Goal: Check status: Check status

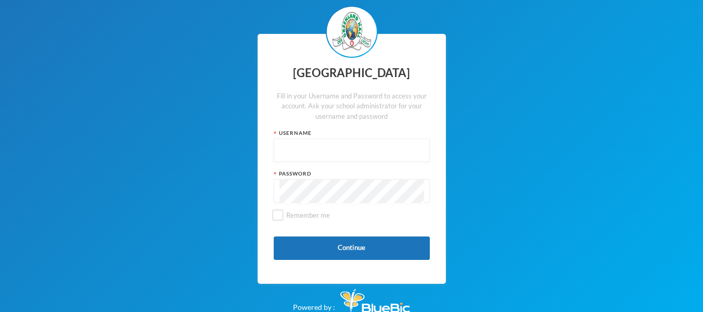
drag, startPoint x: 0, startPoint y: 0, endPoint x: 363, endPoint y: 151, distance: 393.5
click at [363, 151] on input "text" at bounding box center [352, 150] width 145 height 23
type input "glh21p72"
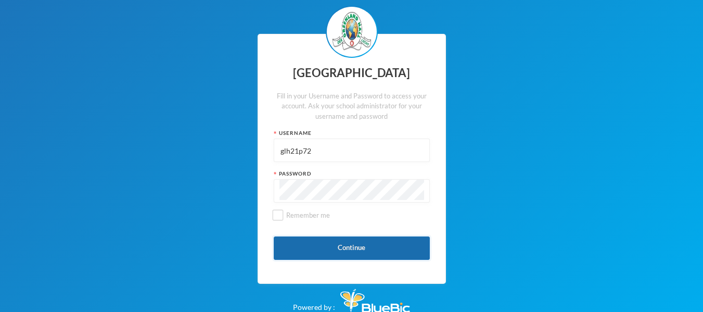
click at [336, 241] on button "Continue" at bounding box center [352, 247] width 156 height 23
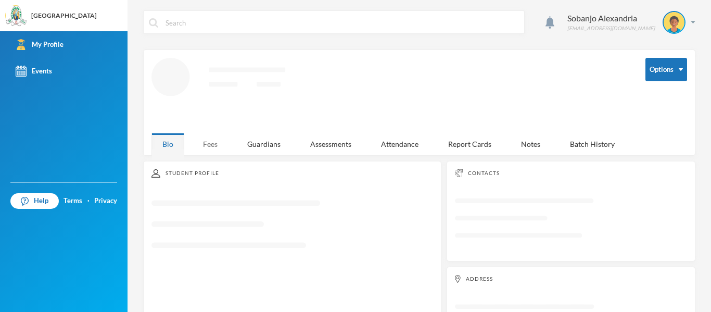
click at [216, 146] on div "Fees" at bounding box center [210, 144] width 36 height 22
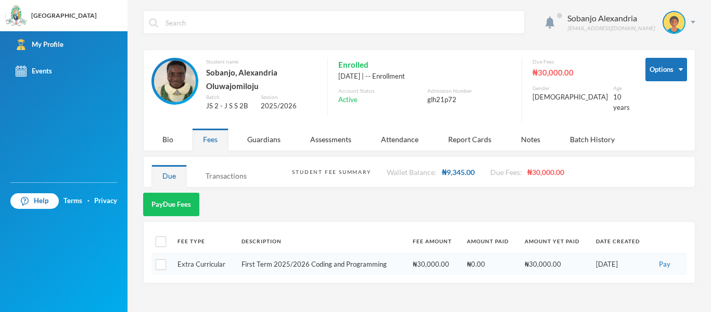
click at [237, 173] on div "Transactions" at bounding box center [226, 176] width 63 height 22
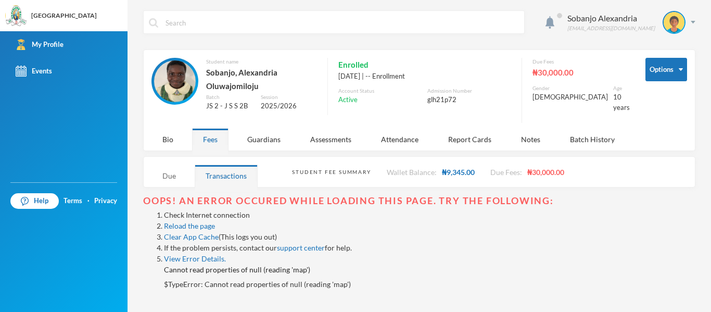
click at [154, 182] on div "Due" at bounding box center [169, 176] width 35 height 22
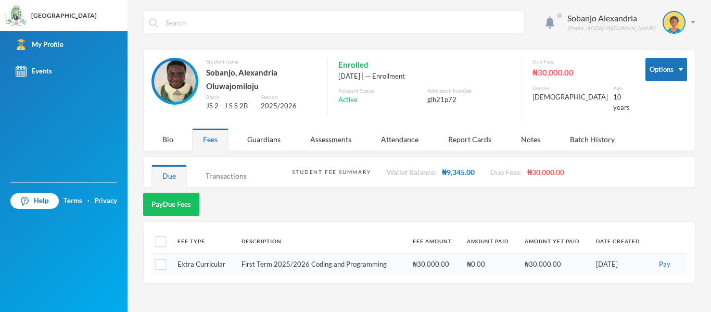
click at [212, 174] on div "Transactions" at bounding box center [226, 176] width 63 height 22
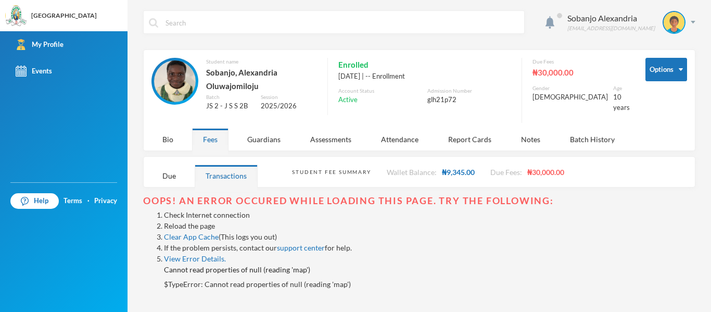
click at [197, 224] on link "Reload the page" at bounding box center [189, 225] width 51 height 9
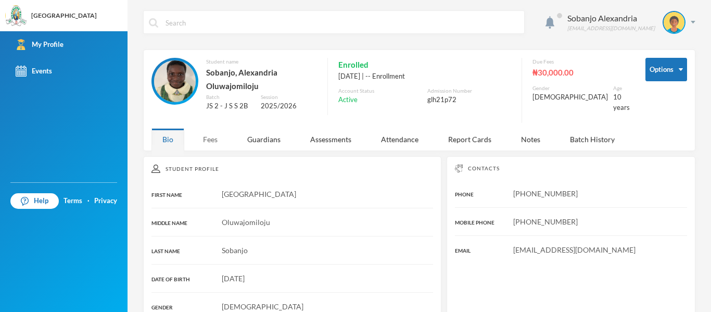
click at [216, 137] on div "Fees" at bounding box center [210, 139] width 36 height 22
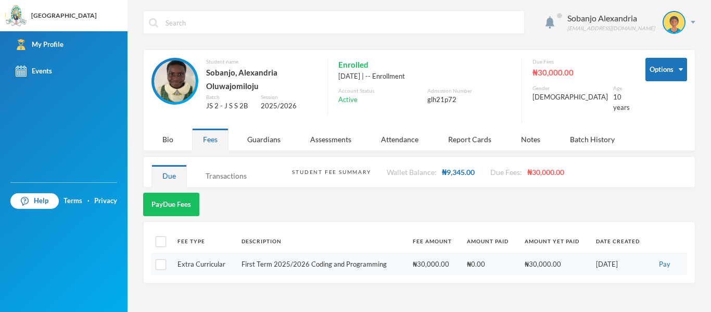
click at [227, 178] on div "Transactions" at bounding box center [226, 176] width 63 height 22
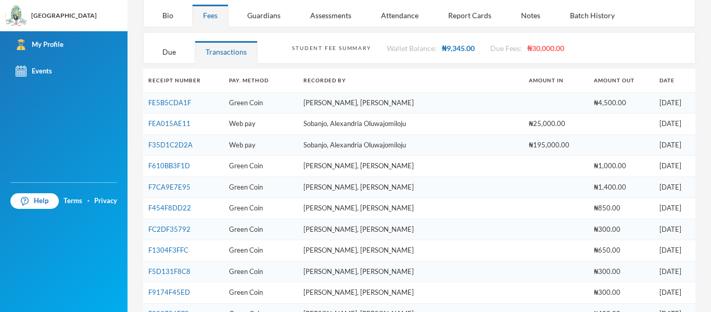
scroll to position [125, 0]
